Goal: Task Accomplishment & Management: Complete application form

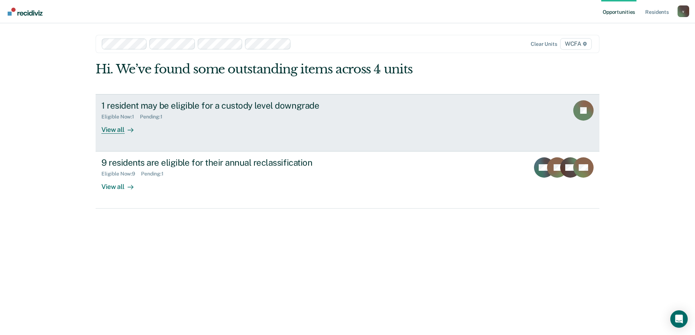
click at [125, 130] on div at bounding box center [129, 129] width 9 height 8
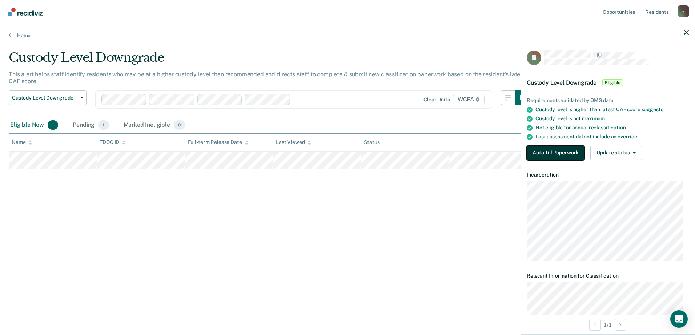
click at [577, 151] on button "Auto-fill Paperwork" at bounding box center [556, 153] width 58 height 15
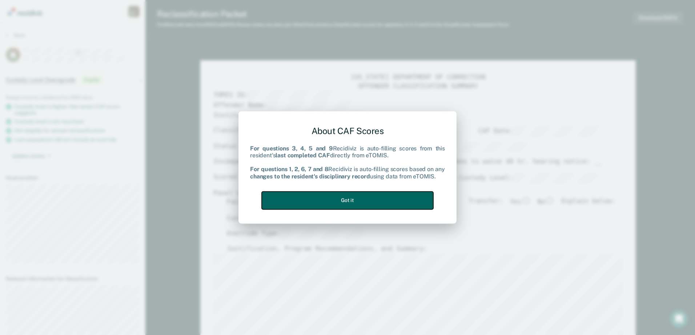
click at [339, 195] on button "Got it" at bounding box center [348, 201] width 172 height 18
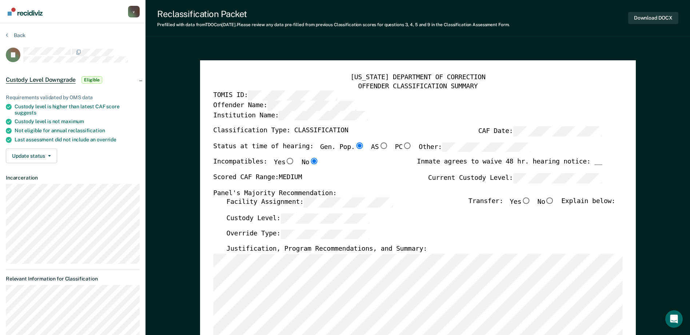
type textarea "x"
click at [15, 35] on button "Back" at bounding box center [16, 35] width 20 height 7
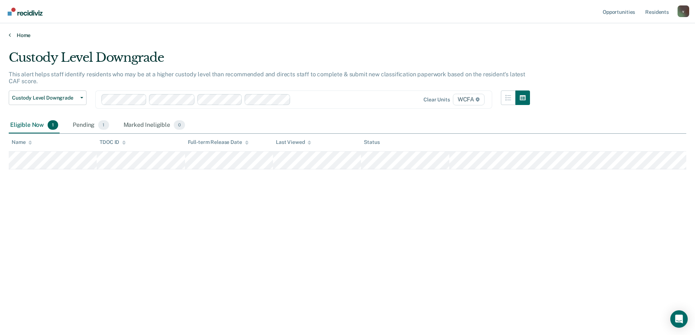
click at [29, 37] on link "Home" at bounding box center [348, 35] width 678 height 7
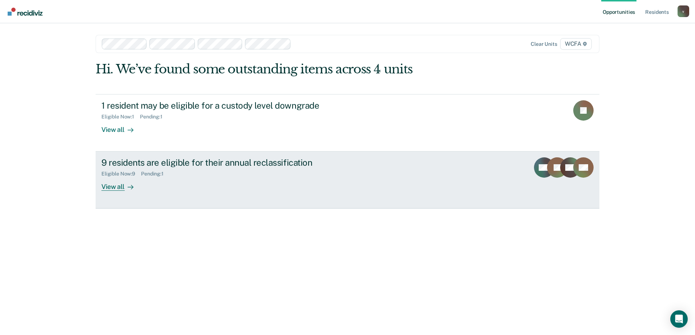
click at [109, 185] on div "View all" at bounding box center [121, 184] width 41 height 14
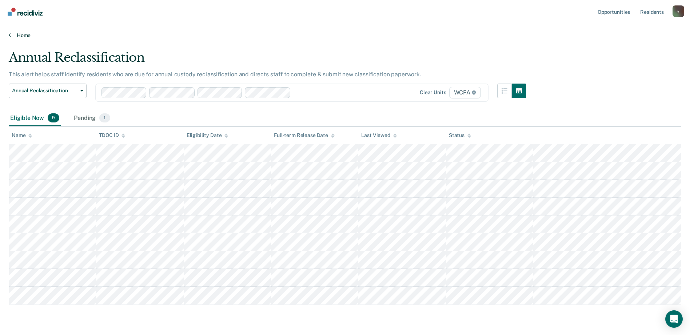
click at [24, 33] on link "Home" at bounding box center [345, 35] width 672 height 7
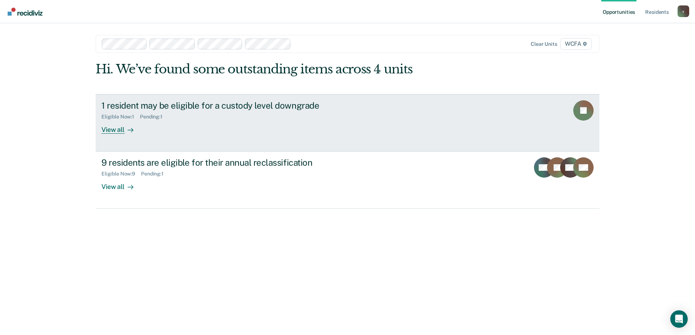
click at [135, 134] on link "1 resident may be eligible for a custody level downgrade Eligible Now : 1 Pendi…" at bounding box center [348, 122] width 504 height 57
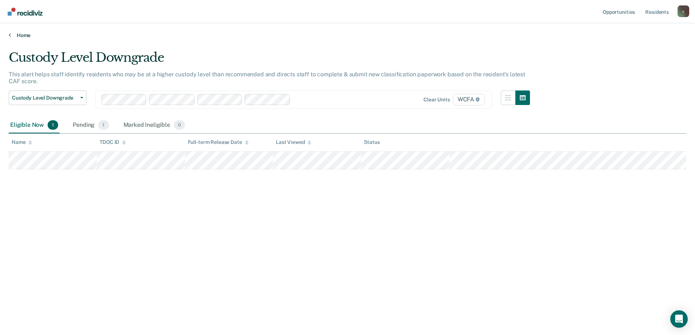
click at [19, 35] on link "Home" at bounding box center [348, 35] width 678 height 7
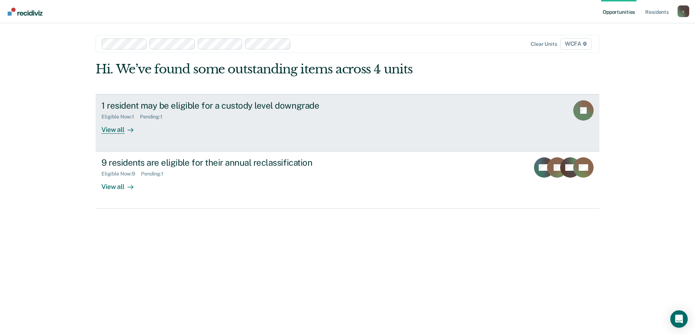
click at [137, 130] on div "View all" at bounding box center [121, 127] width 41 height 14
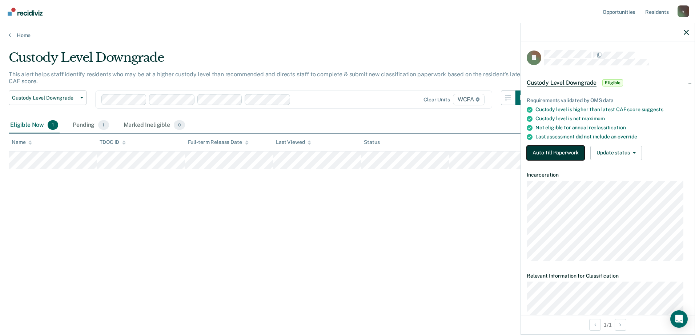
click at [551, 155] on button "Auto-fill Paperwork" at bounding box center [556, 153] width 58 height 15
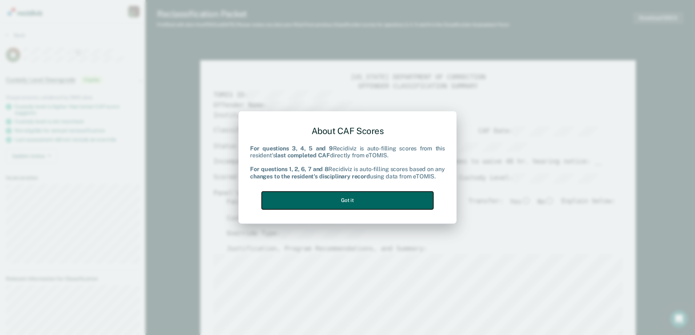
click at [407, 200] on button "Got it" at bounding box center [348, 201] width 172 height 18
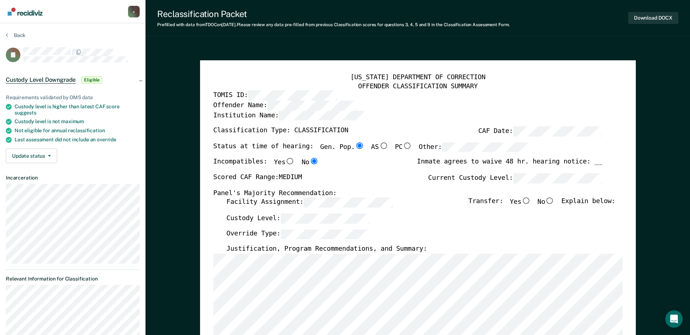
type textarea "x"
click at [19, 163] on div "Requirements validated by OMS data Custody level is higher than latest CAF scor…" at bounding box center [72, 126] width 145 height 86
click at [22, 154] on button "Update status" at bounding box center [31, 156] width 51 height 15
click at [120, 179] on dt "Incarceration" at bounding box center [73, 178] width 134 height 6
click at [33, 152] on button "Update status" at bounding box center [31, 156] width 51 height 15
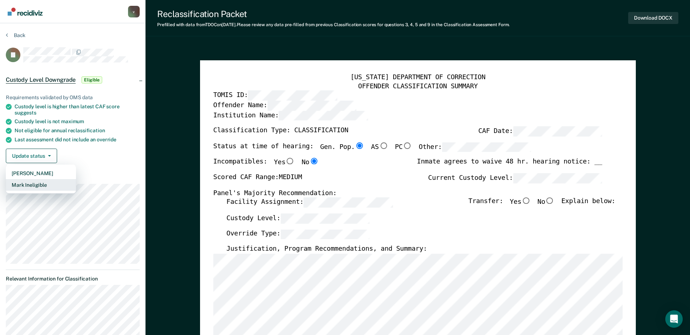
click at [49, 186] on button "Mark Ineligible" at bounding box center [41, 185] width 70 height 12
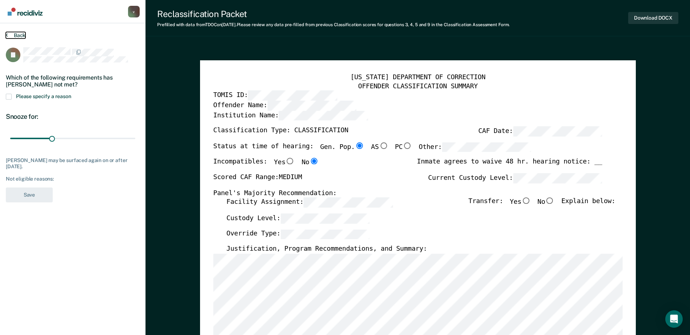
click at [18, 32] on button "Back" at bounding box center [16, 35] width 20 height 7
